Goal: Transaction & Acquisition: Book appointment/travel/reservation

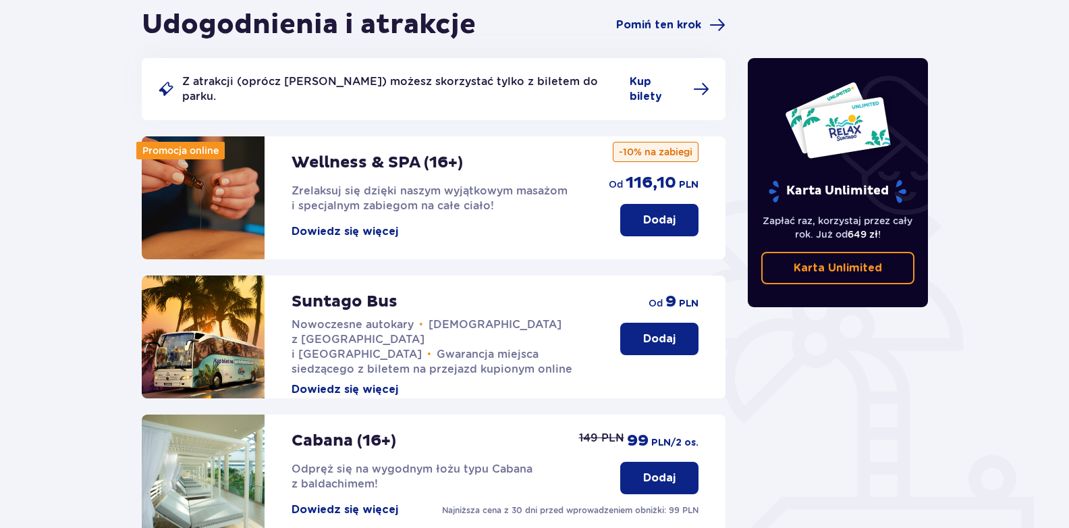
click at [667, 331] on p "Dodaj" at bounding box center [659, 338] width 32 height 15
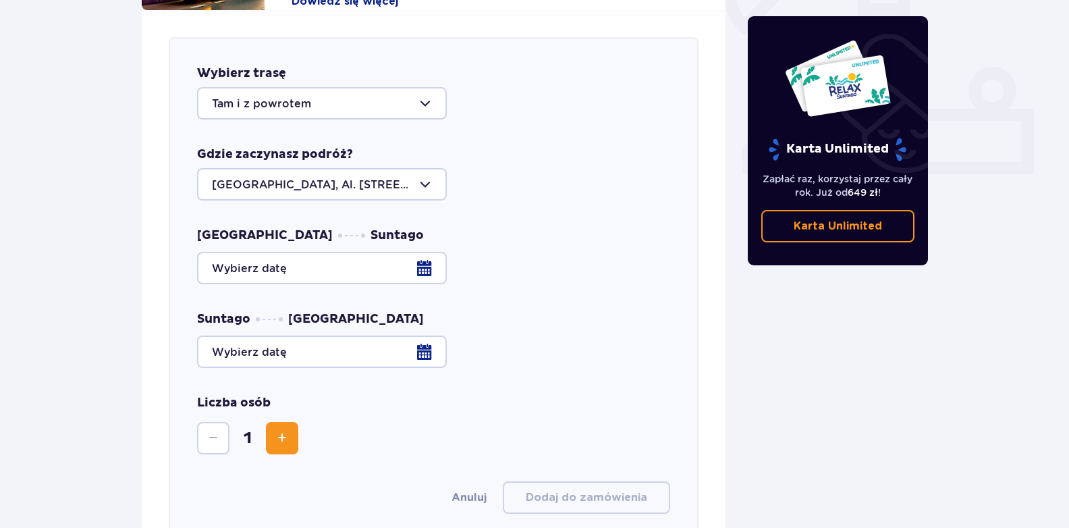
scroll to position [530, 0]
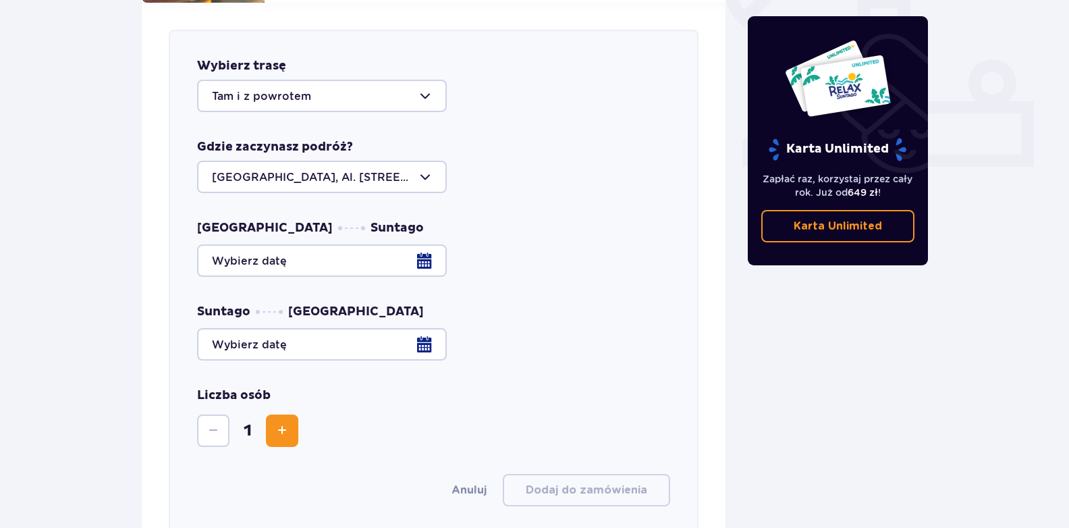
click at [426, 248] on div at bounding box center [433, 260] width 473 height 32
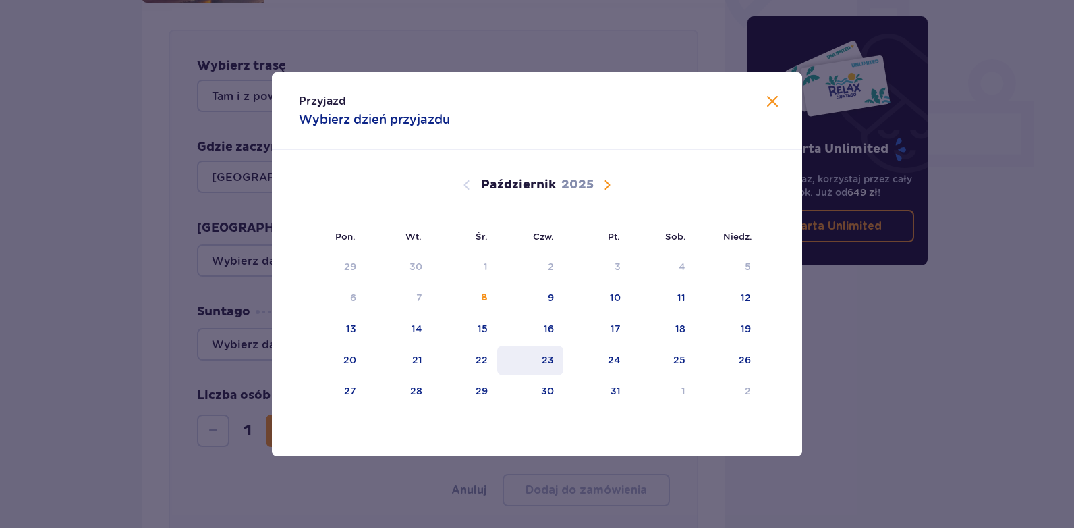
click at [548, 366] on div "23" at bounding box center [548, 359] width 12 height 13
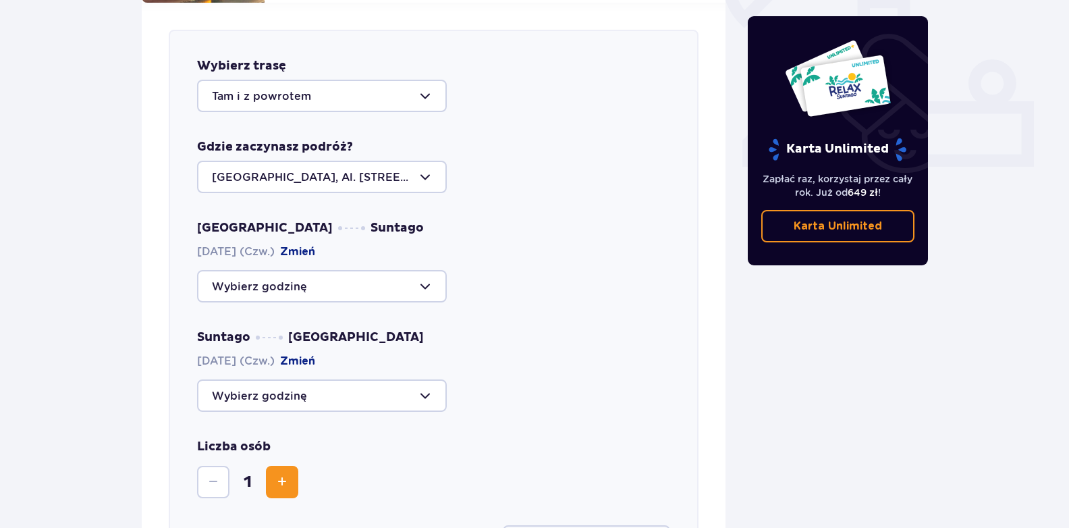
click at [326, 272] on div at bounding box center [322, 286] width 250 height 32
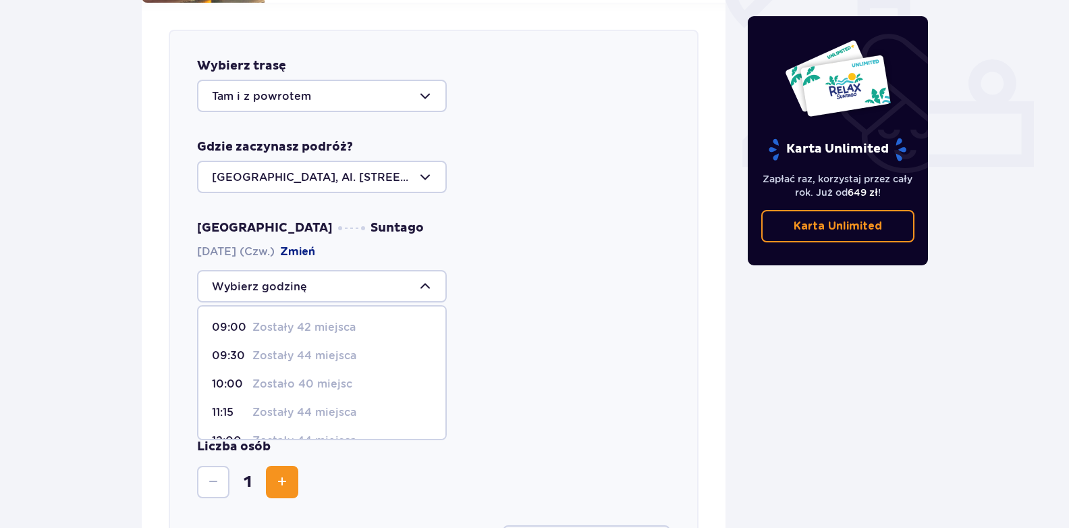
click at [333, 320] on p "Zostały 42 miejsca" at bounding box center [303, 327] width 103 height 15
type input "09:00"
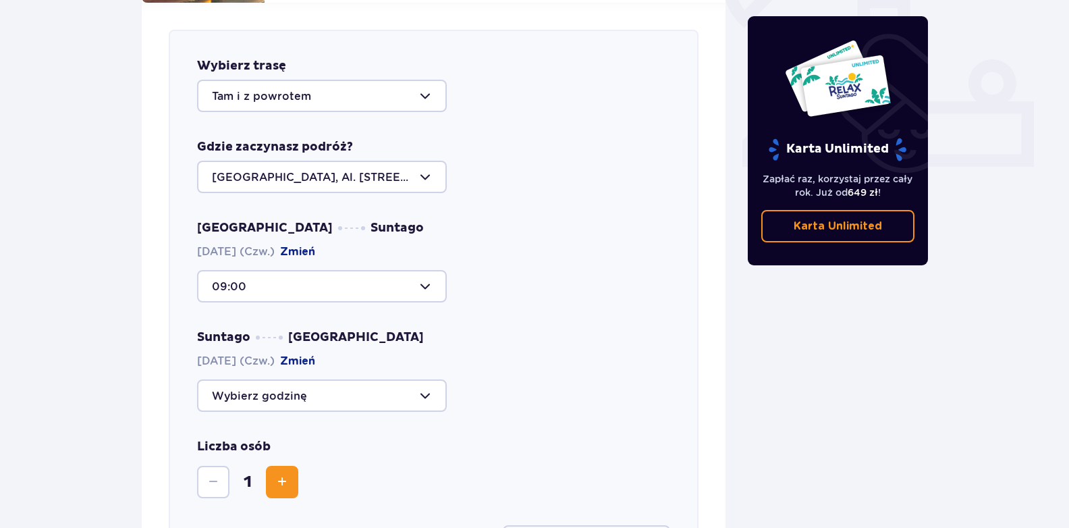
click at [319, 384] on div at bounding box center [322, 395] width 250 height 32
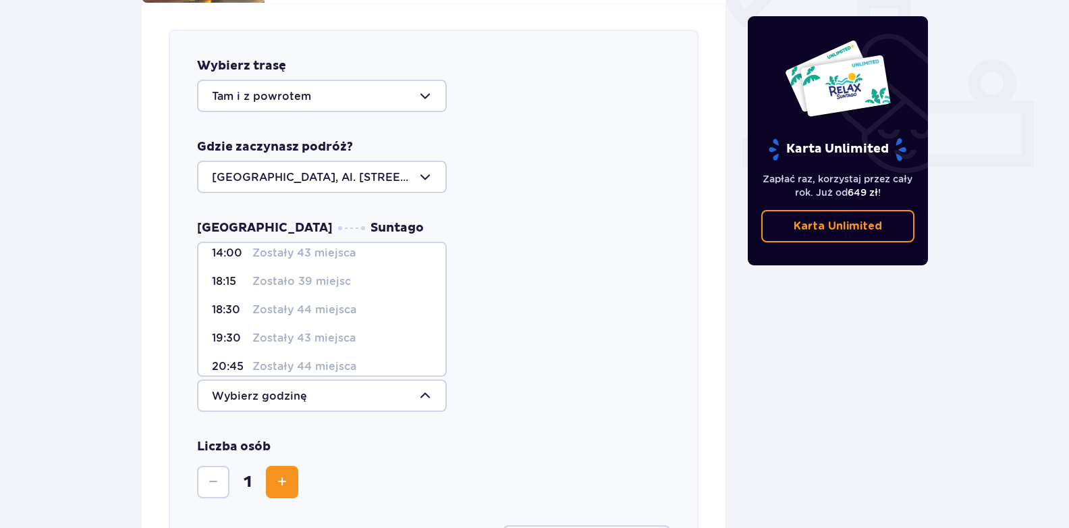
scroll to position [80, 0]
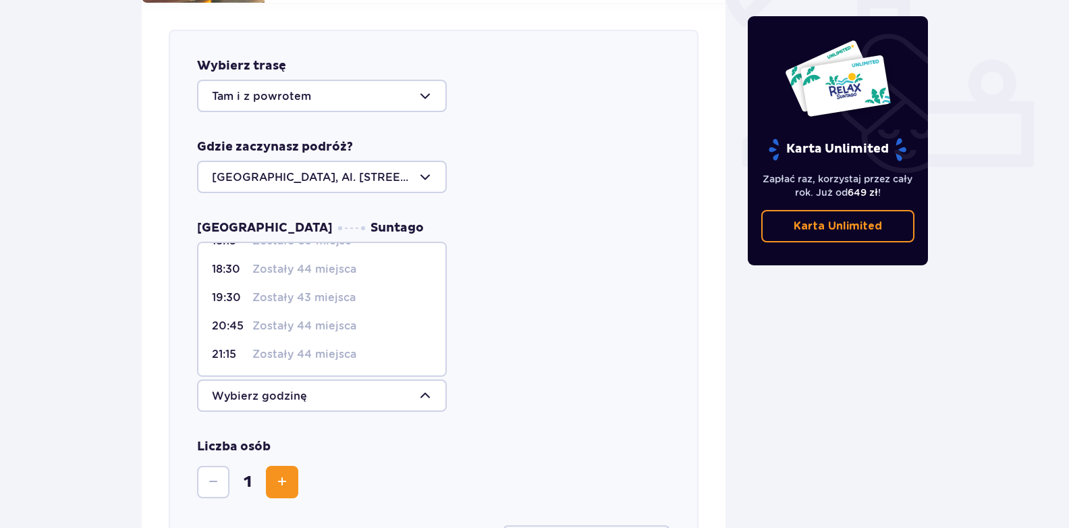
click at [289, 347] on p "Zostały 44 miejsca" at bounding box center [304, 354] width 104 height 15
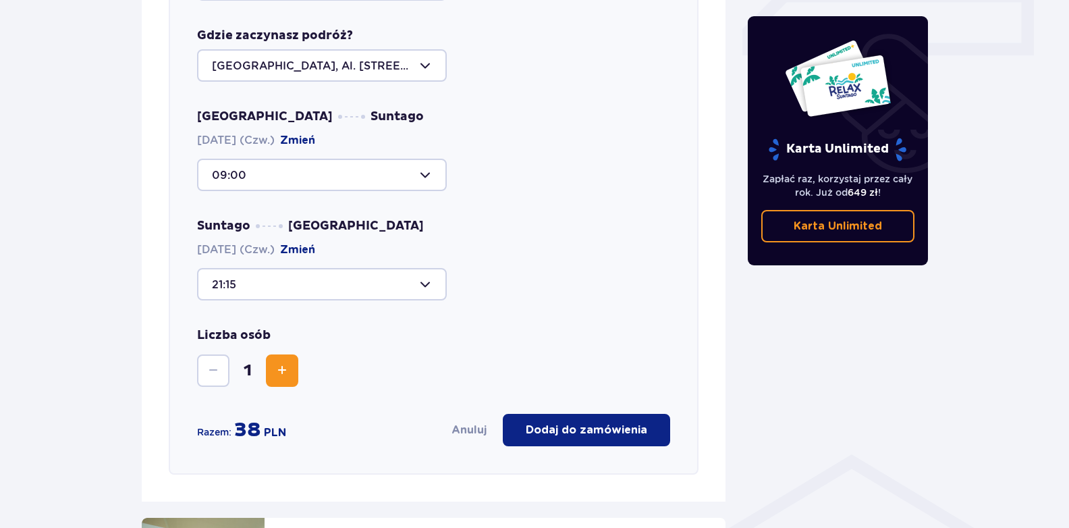
scroll to position [665, 0]
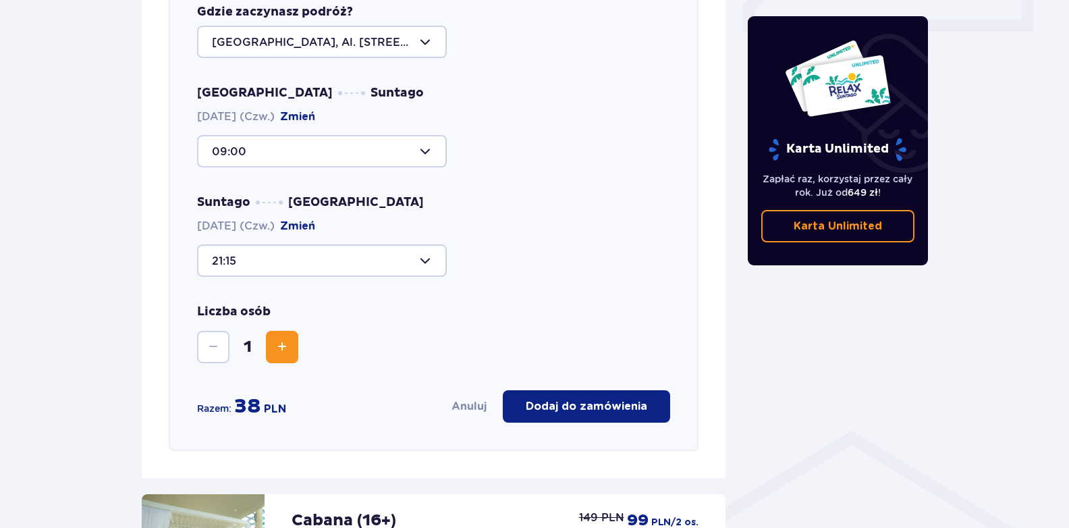
click at [285, 251] on div at bounding box center [322, 260] width 250 height 32
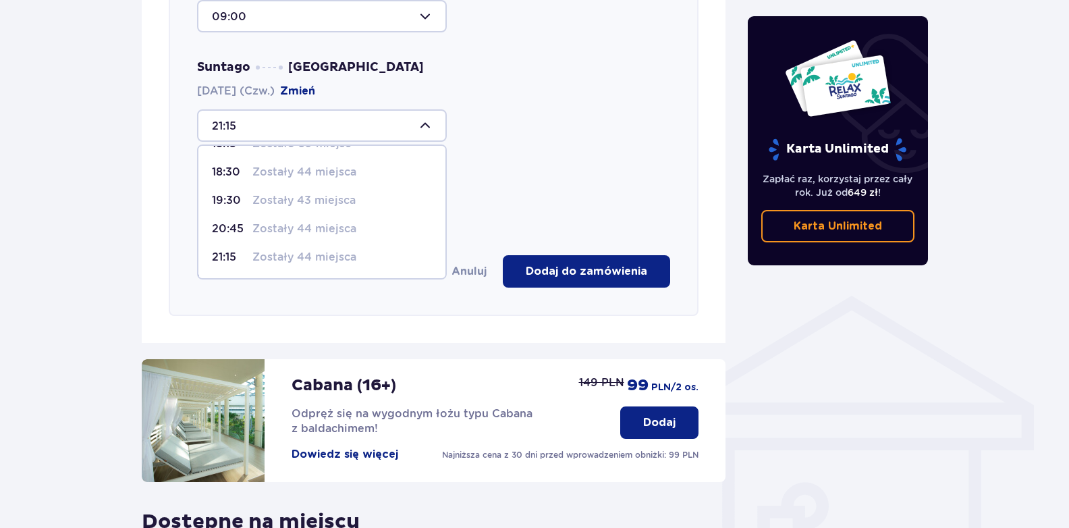
click at [260, 221] on p "Zostały 44 miejsca" at bounding box center [304, 228] width 104 height 15
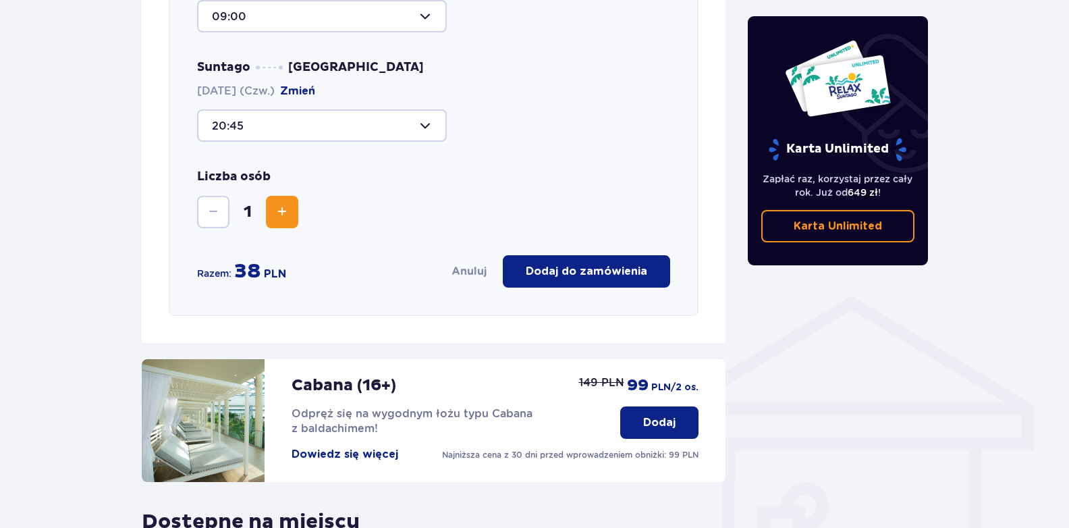
click at [330, 115] on div at bounding box center [322, 125] width 250 height 32
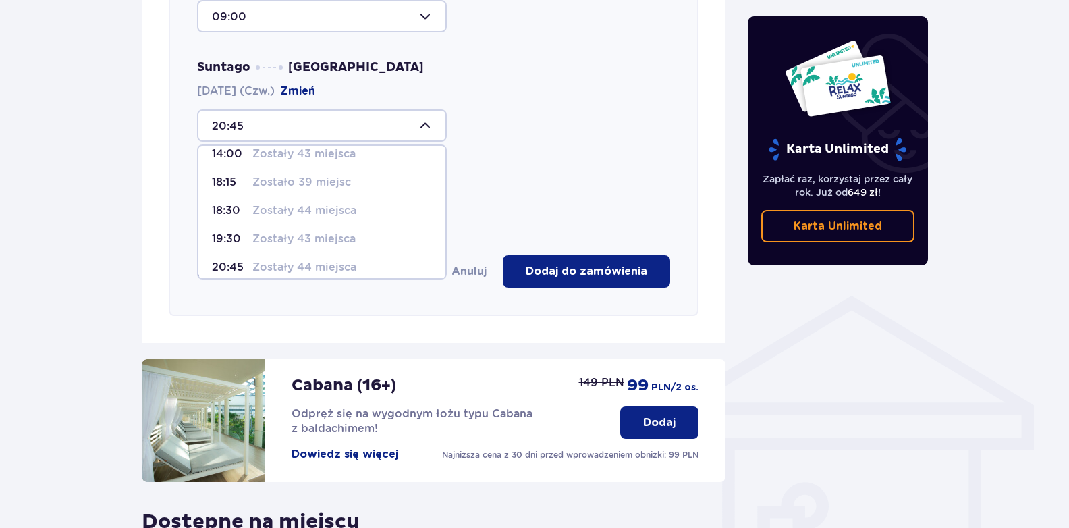
scroll to position [80, 0]
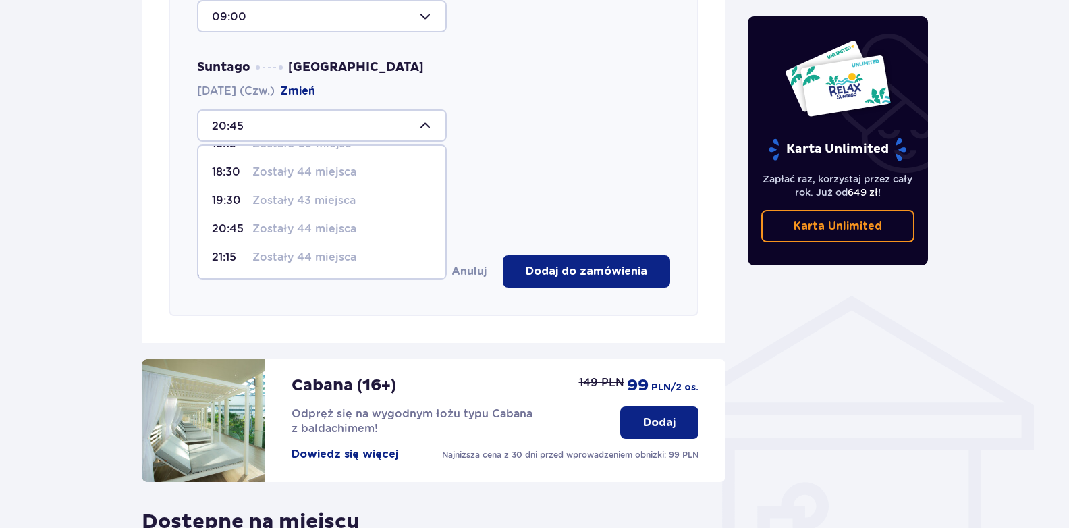
click at [278, 250] on p "Zostały 44 miejsca" at bounding box center [304, 257] width 104 height 15
type input "21:15"
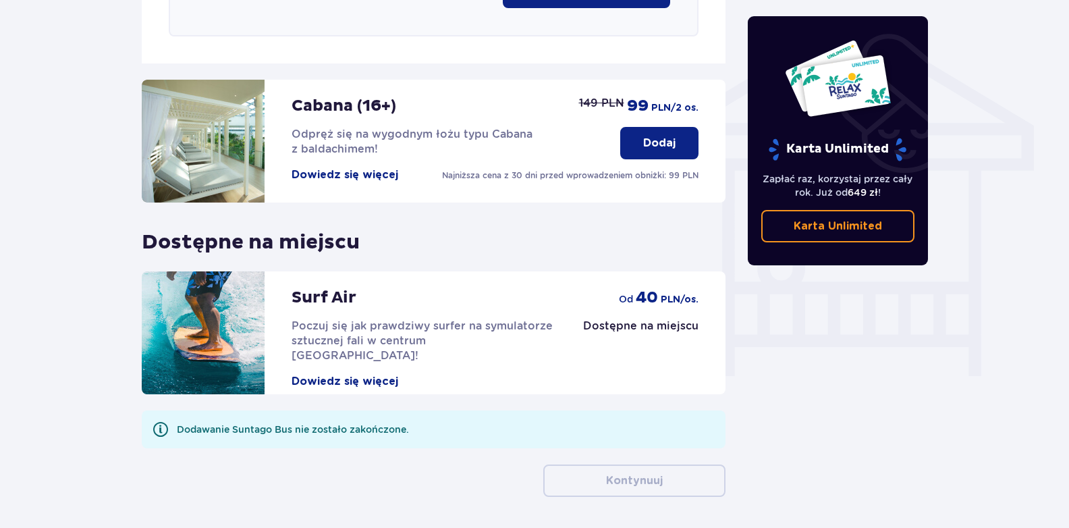
scroll to position [1116, 0]
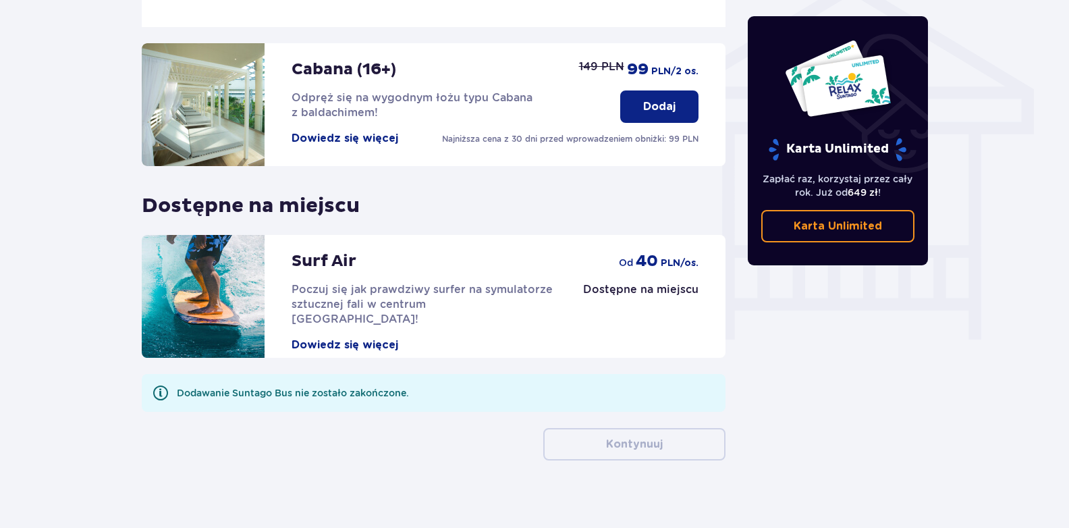
click at [860, 226] on p "Karta Unlimited" at bounding box center [837, 226] width 88 height 15
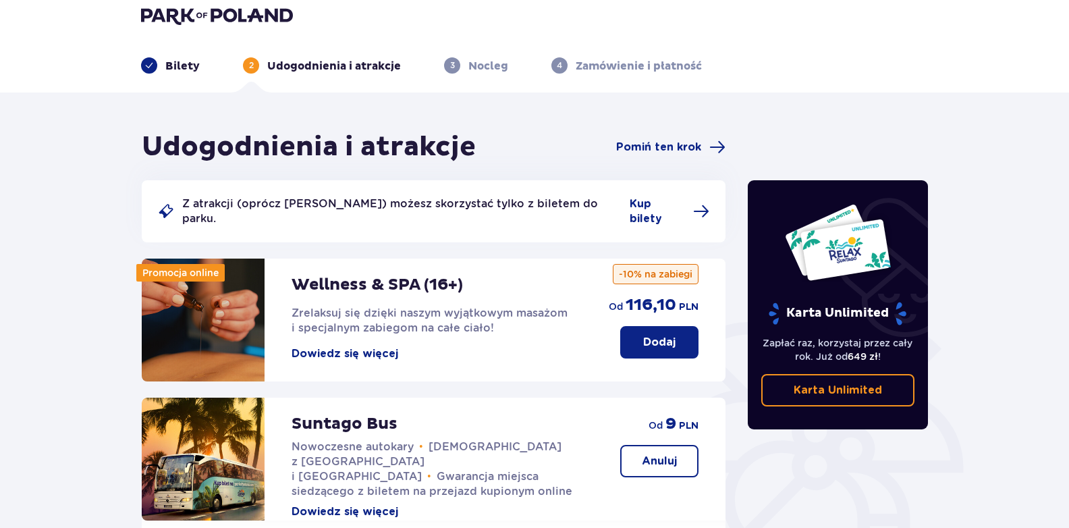
scroll to position [0, 0]
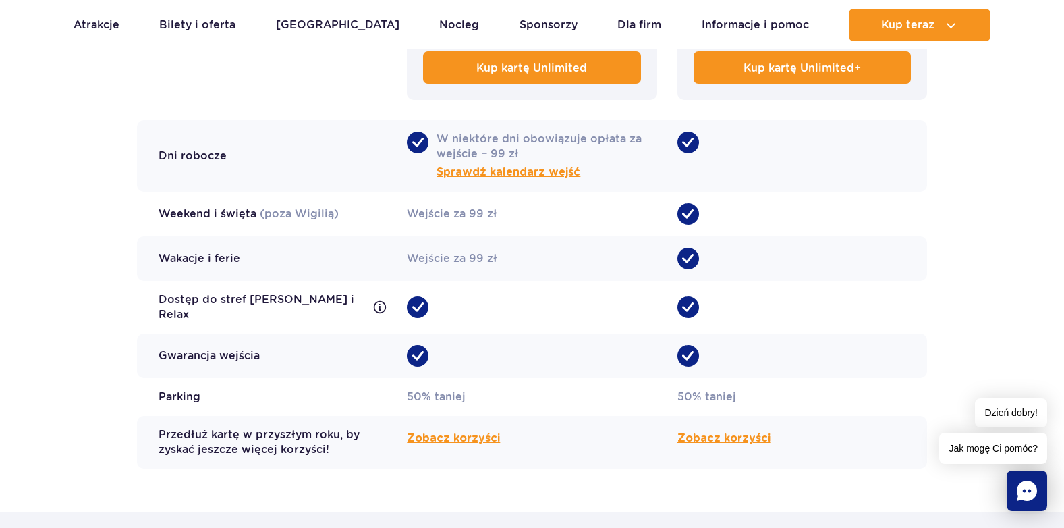
scroll to position [1282, 0]
